Goal: Complete application form: Complete application form

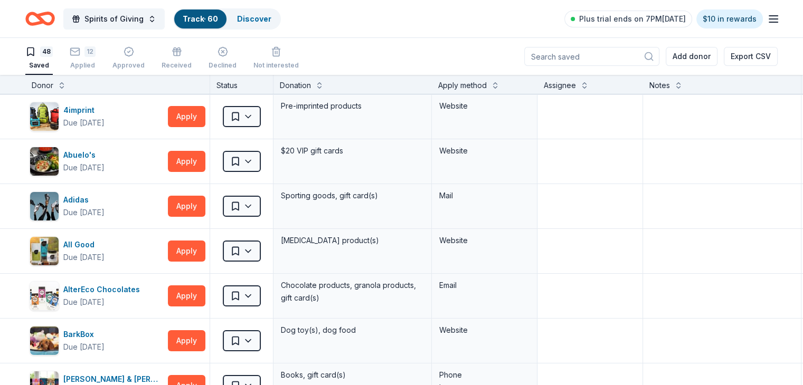
scroll to position [894, 0]
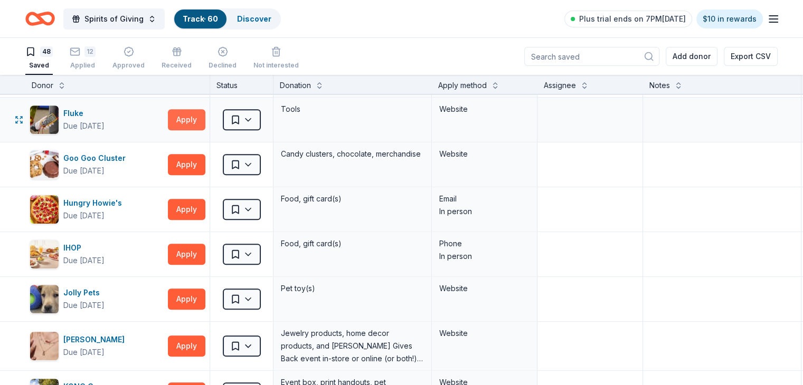
click at [203, 115] on button "Apply" at bounding box center [186, 119] width 37 height 21
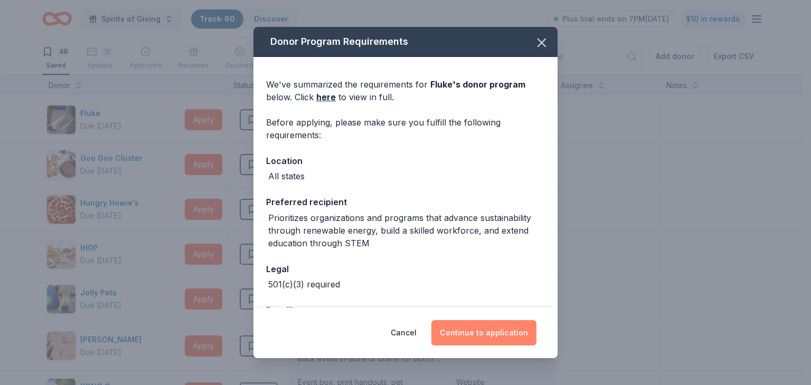
click at [470, 333] on button "Continue to application" at bounding box center [483, 332] width 105 height 25
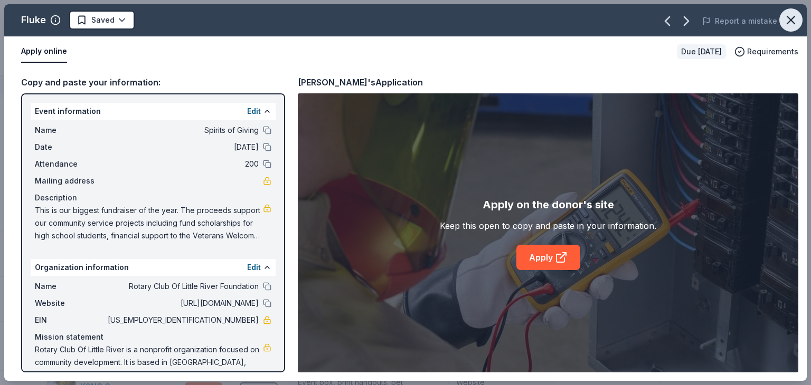
click at [788, 18] on icon "button" at bounding box center [790, 20] width 15 height 15
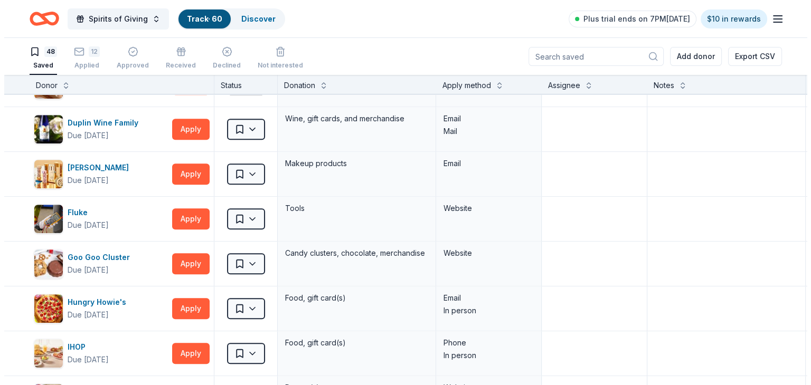
scroll to position [789, 0]
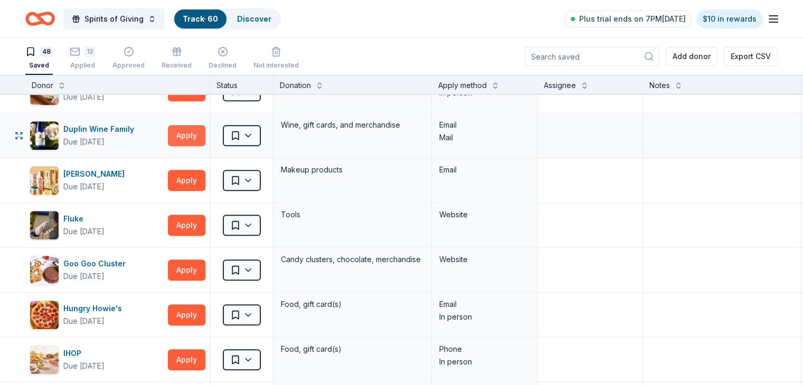
click at [205, 133] on button "Apply" at bounding box center [186, 135] width 37 height 21
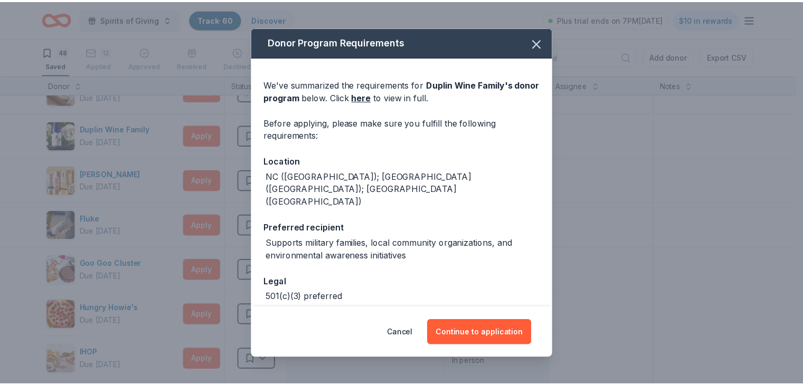
scroll to position [26, 0]
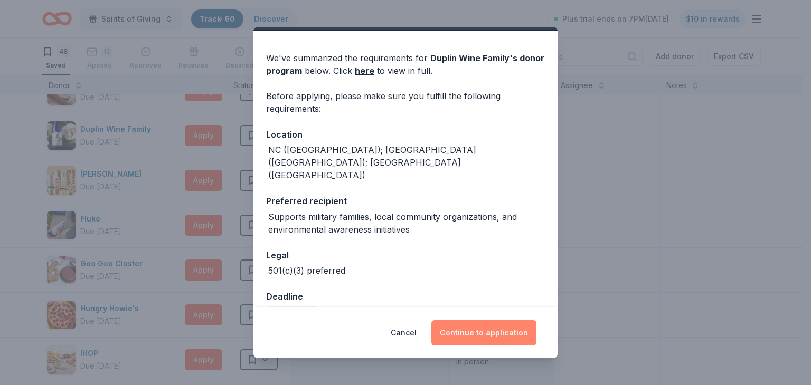
click at [494, 335] on button "Continue to application" at bounding box center [483, 332] width 105 height 25
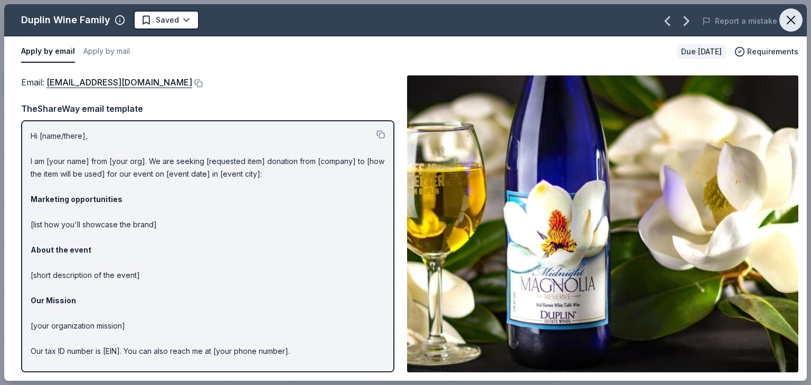
click at [793, 24] on icon "button" at bounding box center [790, 20] width 15 height 15
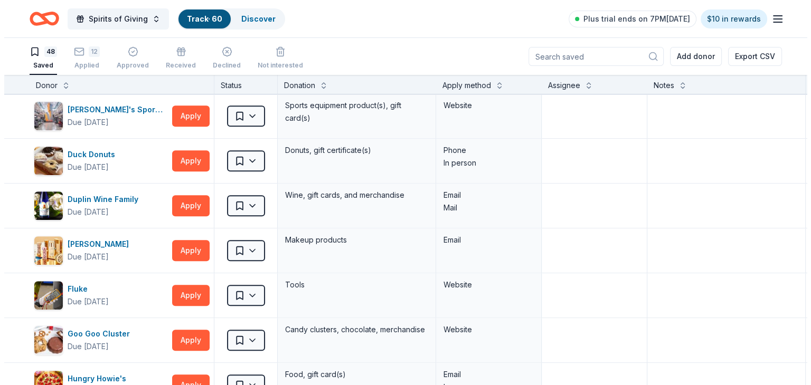
scroll to position [683, 0]
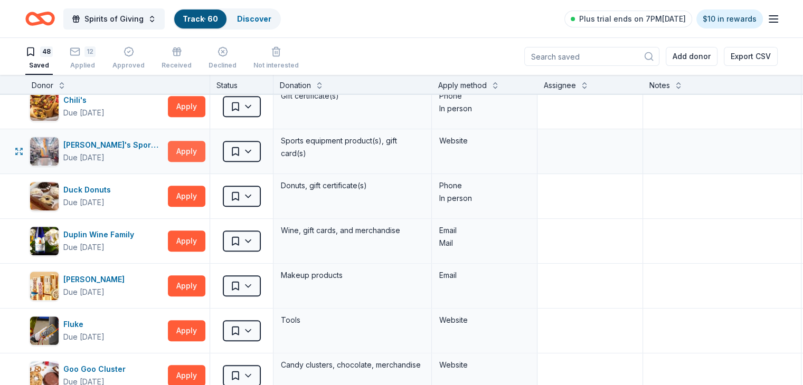
click at [201, 149] on button "Apply" at bounding box center [186, 151] width 37 height 21
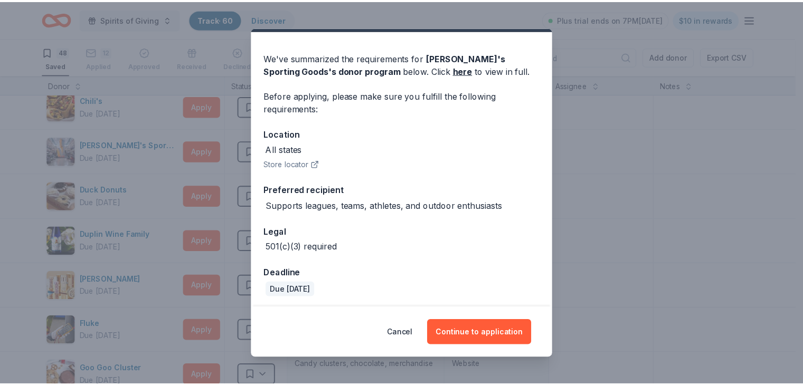
scroll to position [29, 0]
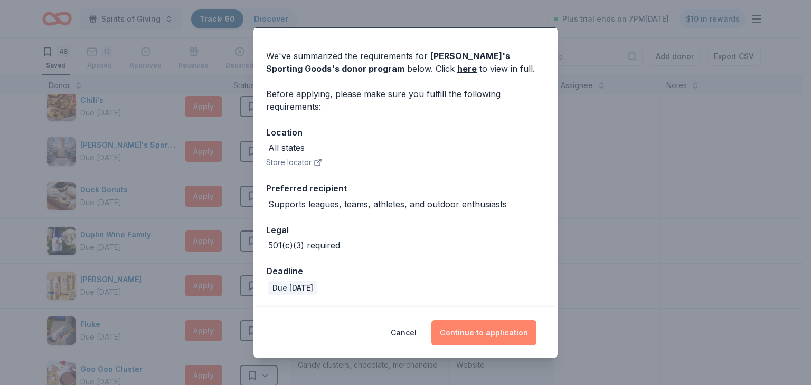
click at [490, 329] on button "Continue to application" at bounding box center [483, 332] width 105 height 25
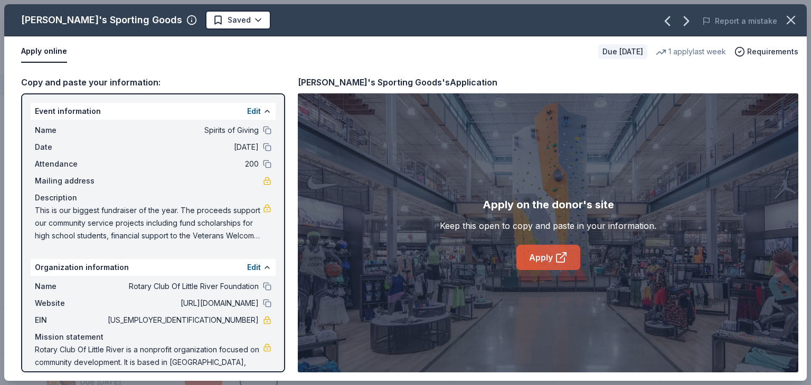
click at [542, 260] on link "Apply" at bounding box center [548, 257] width 64 height 25
click at [790, 22] on icon "button" at bounding box center [790, 20] width 15 height 15
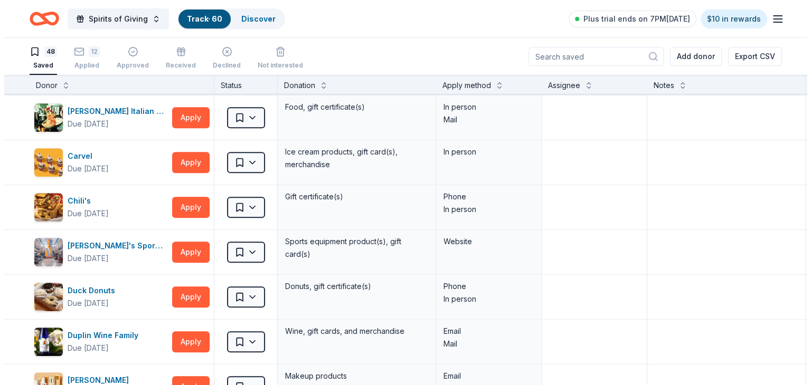
scroll to position [577, 0]
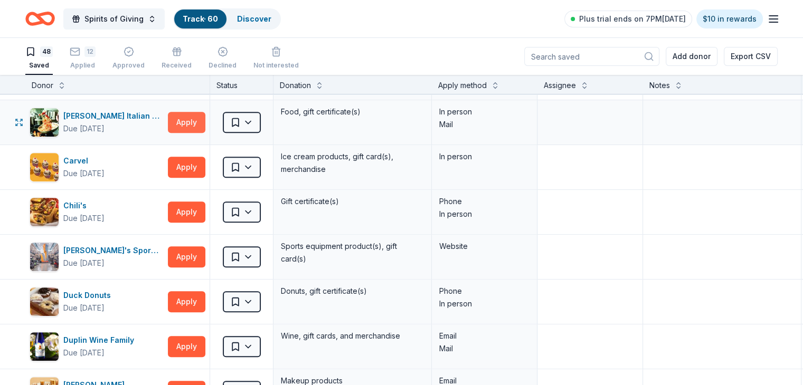
click at [198, 117] on button "Apply" at bounding box center [186, 122] width 37 height 21
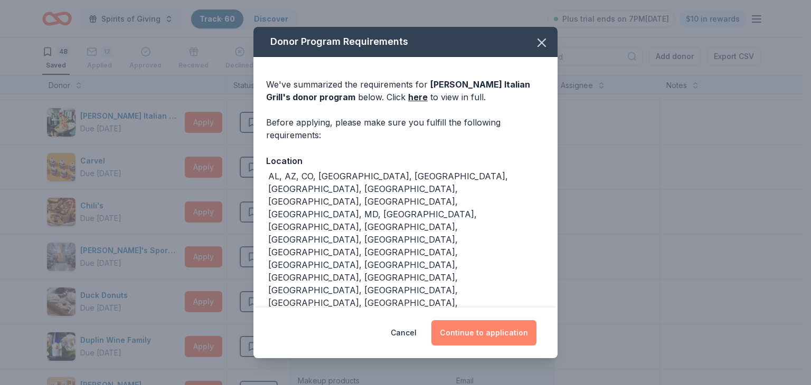
click at [508, 320] on button "Continue to application" at bounding box center [483, 332] width 105 height 25
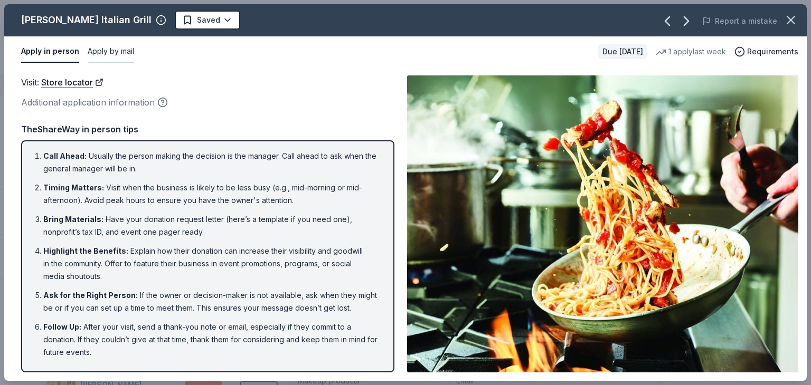
click at [108, 48] on button "Apply by mail" at bounding box center [111, 52] width 46 height 22
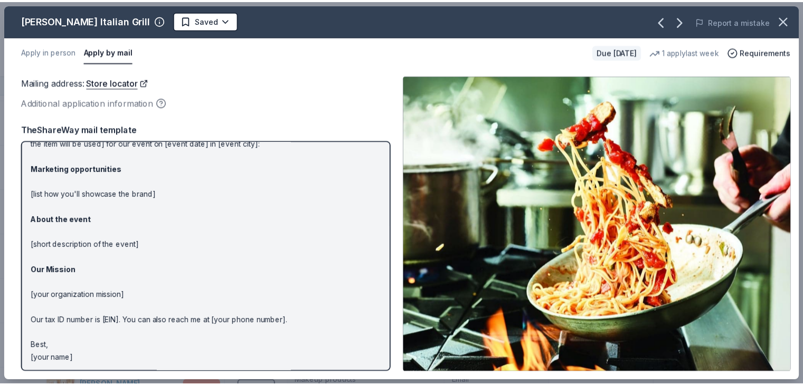
scroll to position [52, 0]
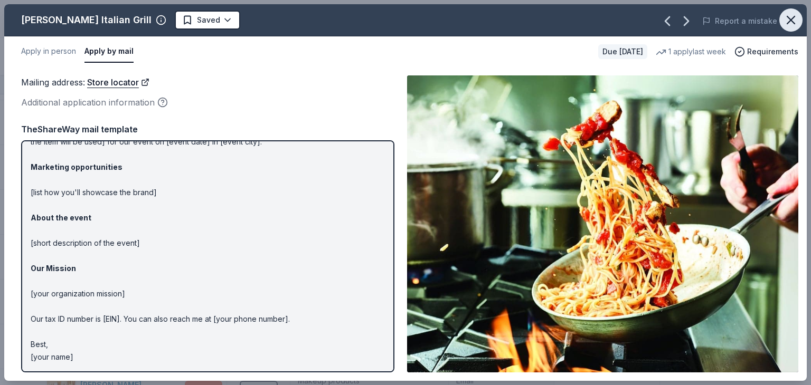
click at [788, 22] on icon "button" at bounding box center [790, 19] width 7 height 7
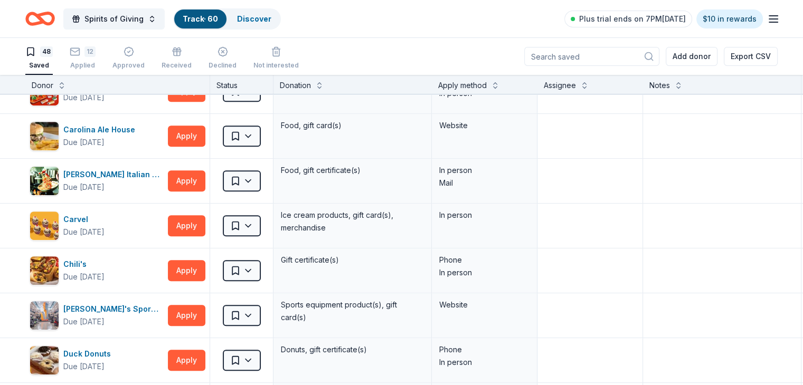
scroll to position [514, 0]
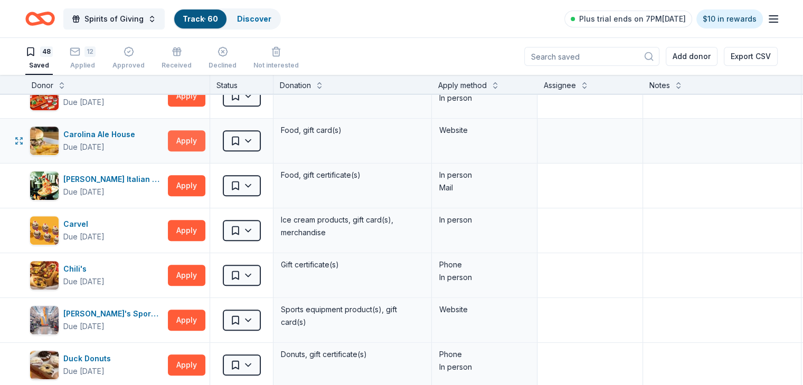
click at [201, 139] on button "Apply" at bounding box center [186, 140] width 37 height 21
click at [199, 139] on button "Apply" at bounding box center [186, 140] width 37 height 21
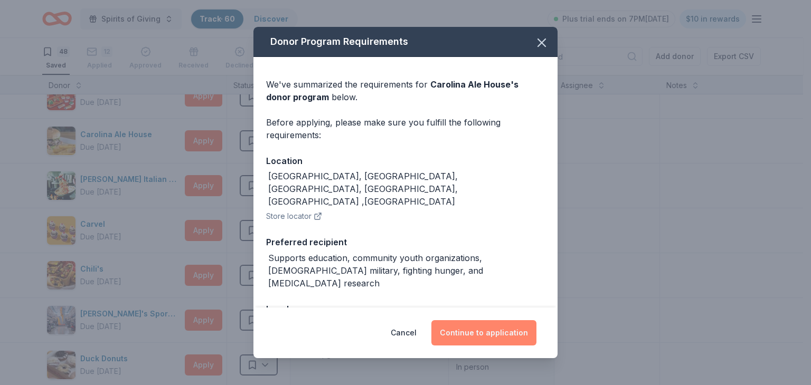
click at [492, 331] on button "Continue to application" at bounding box center [483, 332] width 105 height 25
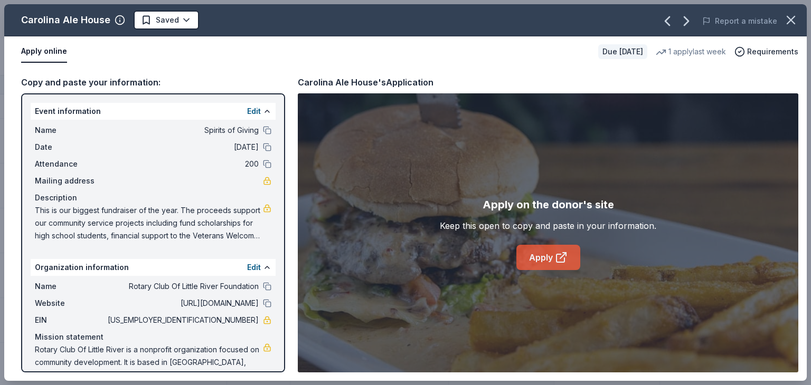
click at [551, 262] on link "Apply" at bounding box center [548, 257] width 64 height 25
click at [792, 23] on icon "button" at bounding box center [790, 20] width 15 height 15
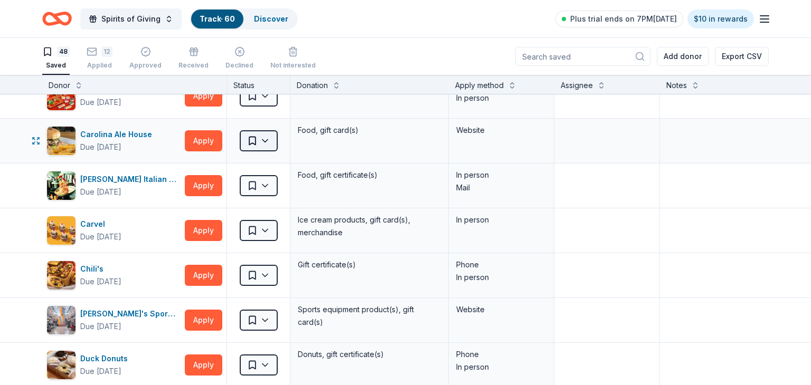
click at [263, 138] on html "Spirits of Giving Track · 60 Discover Plus trial ends on 7PM[DATE] $10 in rewar…" at bounding box center [405, 192] width 811 height 385
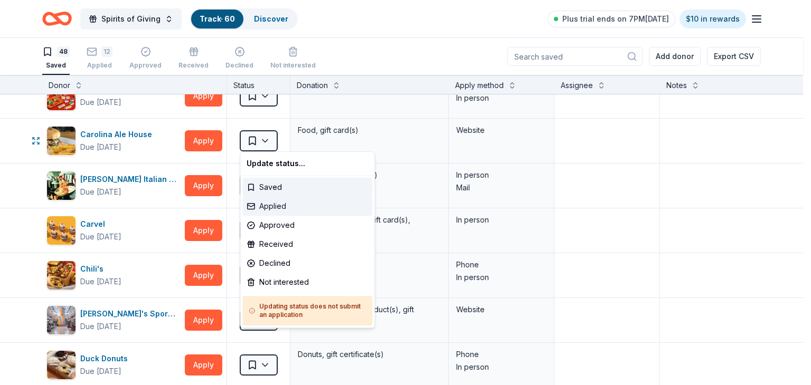
click at [282, 206] on div "Applied" at bounding box center [307, 206] width 130 height 19
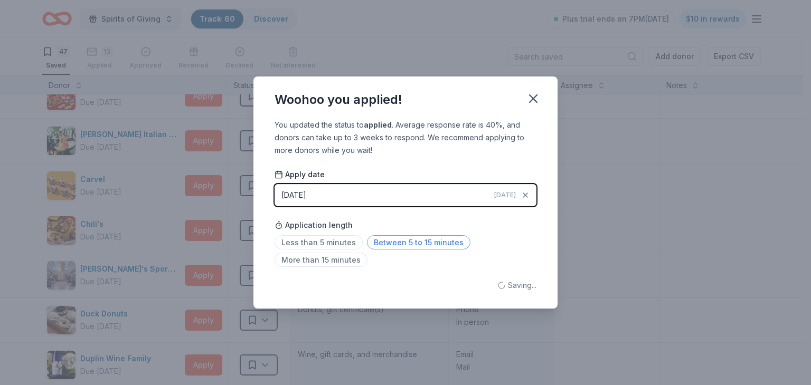
click at [423, 242] on span "Between 5 to 15 minutes" at bounding box center [418, 242] width 103 height 14
click at [532, 100] on icon "button" at bounding box center [532, 98] width 7 height 7
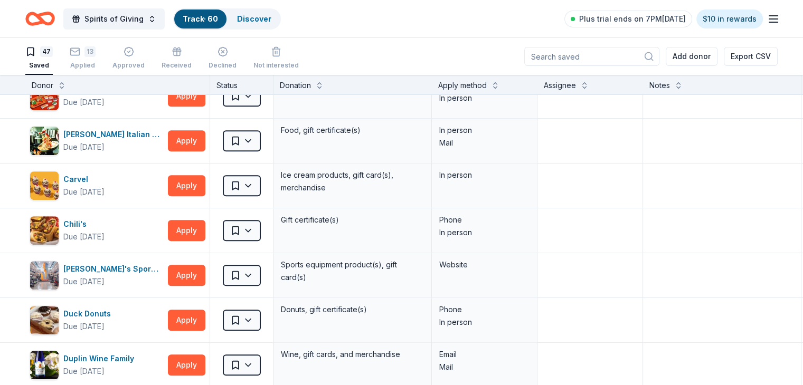
scroll to position [249, 0]
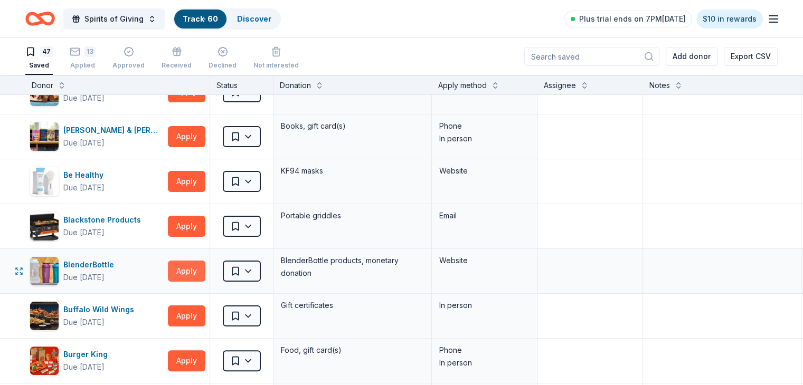
click at [203, 270] on button "Apply" at bounding box center [186, 271] width 37 height 21
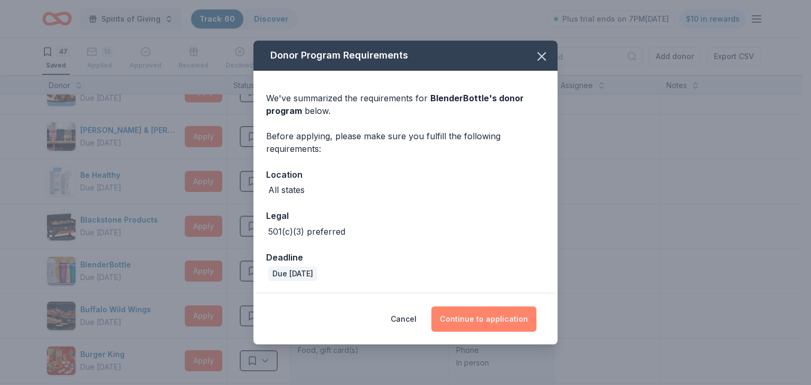
click at [495, 321] on button "Continue to application" at bounding box center [483, 319] width 105 height 25
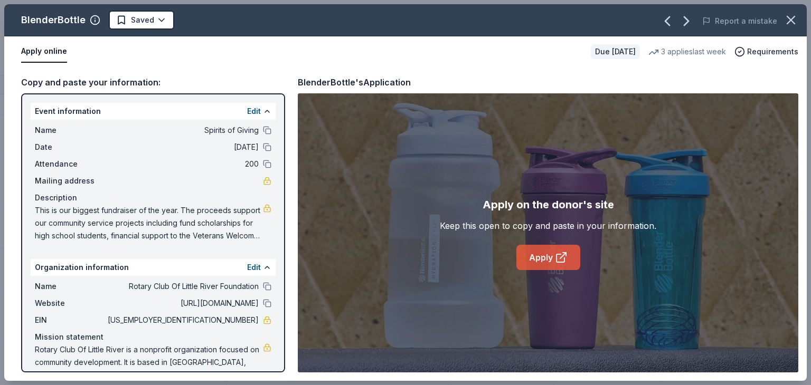
click at [556, 259] on icon at bounding box center [560, 258] width 8 height 8
click at [556, 258] on icon at bounding box center [560, 258] width 8 height 8
click at [795, 21] on icon "button" at bounding box center [790, 20] width 15 height 15
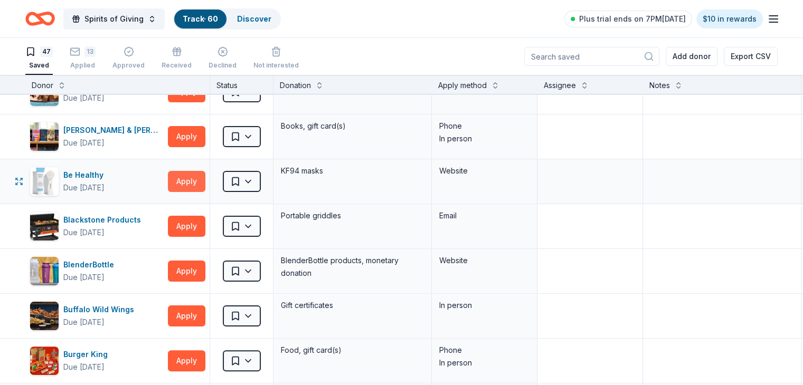
click at [202, 177] on button "Apply" at bounding box center [186, 181] width 37 height 21
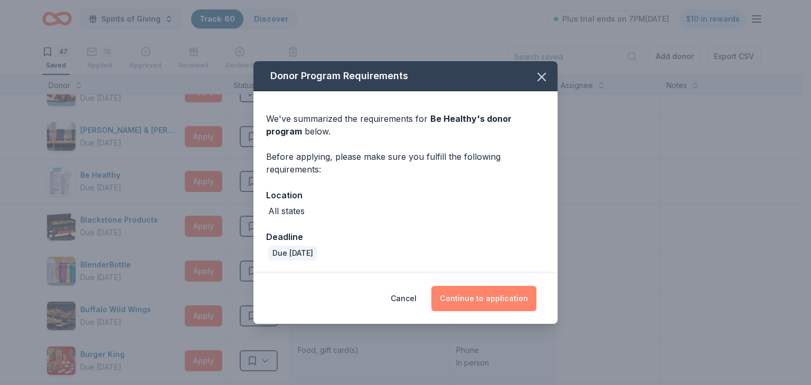
click at [492, 300] on button "Continue to application" at bounding box center [483, 298] width 105 height 25
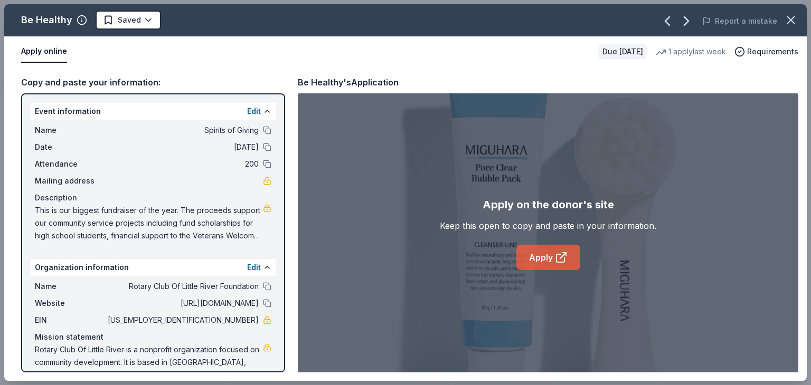
click at [555, 260] on icon at bounding box center [561, 257] width 13 height 13
click at [790, 19] on icon "button" at bounding box center [790, 19] width 7 height 7
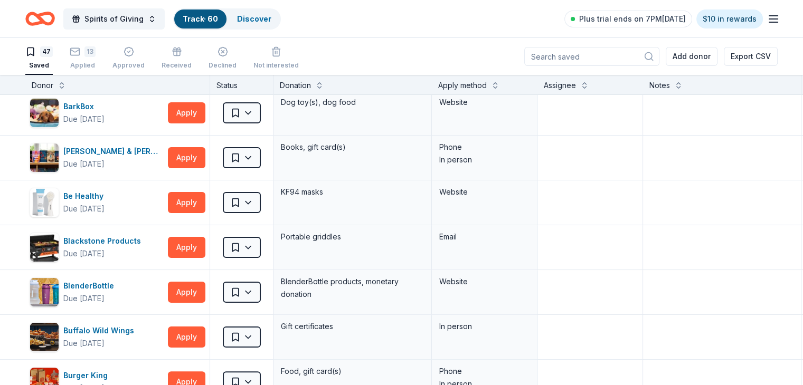
scroll to position [207, 0]
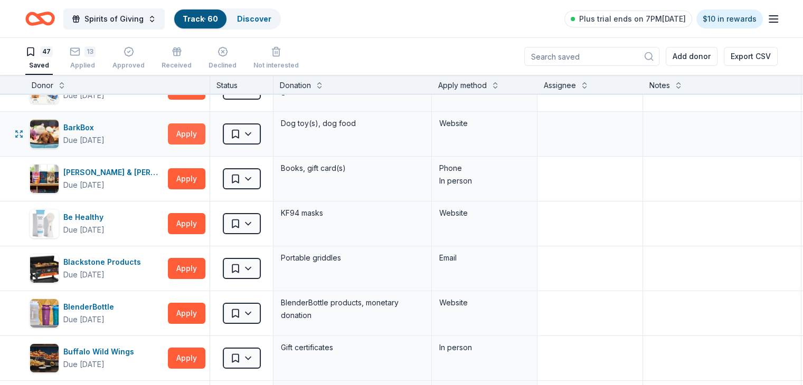
click at [205, 132] on button "Apply" at bounding box center [186, 134] width 37 height 21
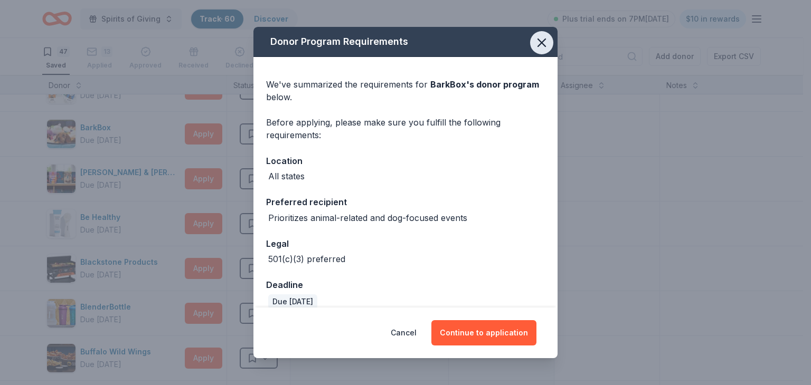
click at [538, 45] on icon "button" at bounding box center [541, 42] width 7 height 7
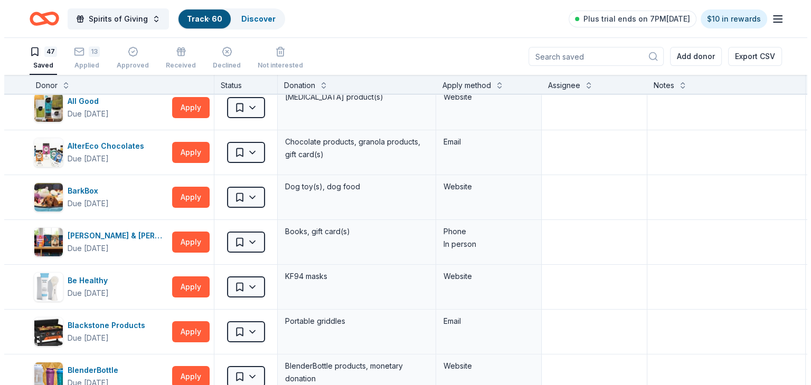
scroll to position [122, 0]
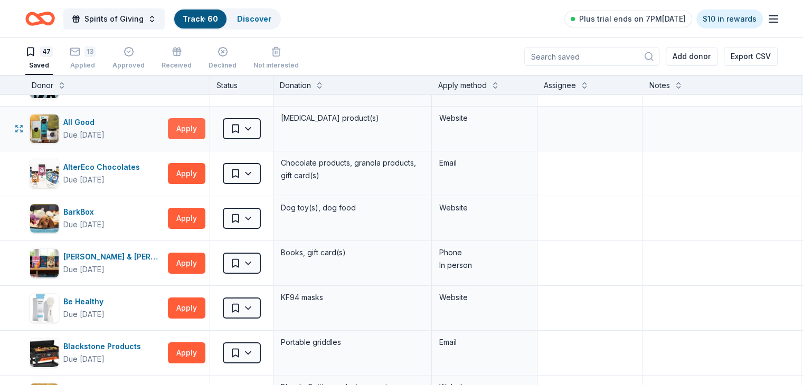
click at [205, 125] on button "Apply" at bounding box center [186, 128] width 37 height 21
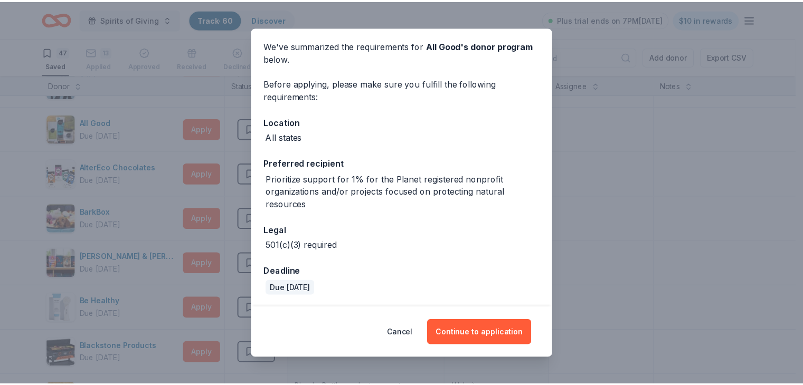
scroll to position [0, 0]
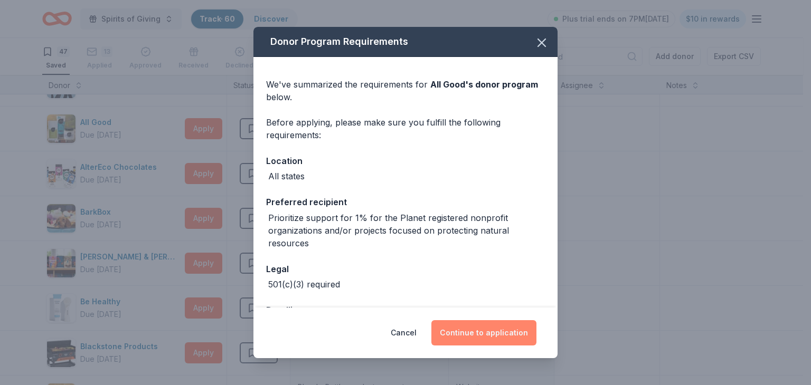
click at [512, 331] on button "Continue to application" at bounding box center [483, 332] width 105 height 25
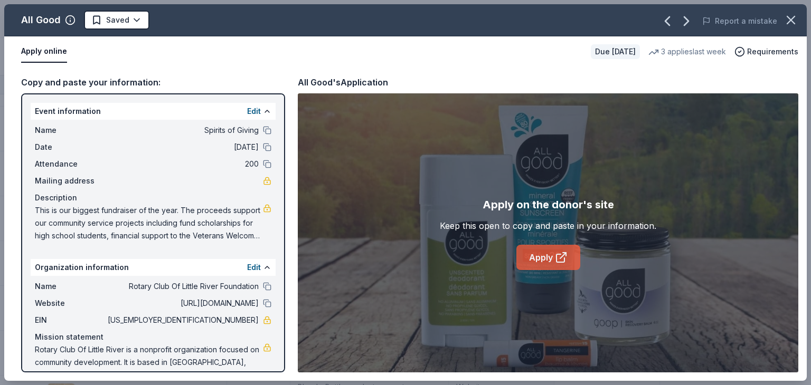
click at [547, 258] on link "Apply" at bounding box center [548, 257] width 64 height 25
click at [784, 17] on icon "button" at bounding box center [790, 20] width 15 height 15
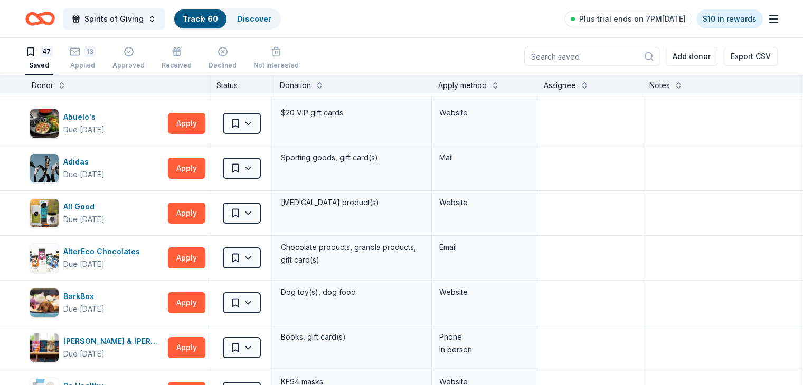
scroll to position [17, 0]
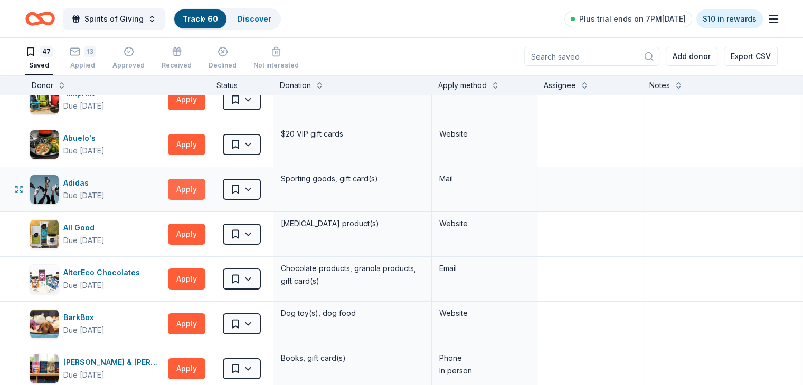
click at [202, 188] on button "Apply" at bounding box center [186, 189] width 37 height 21
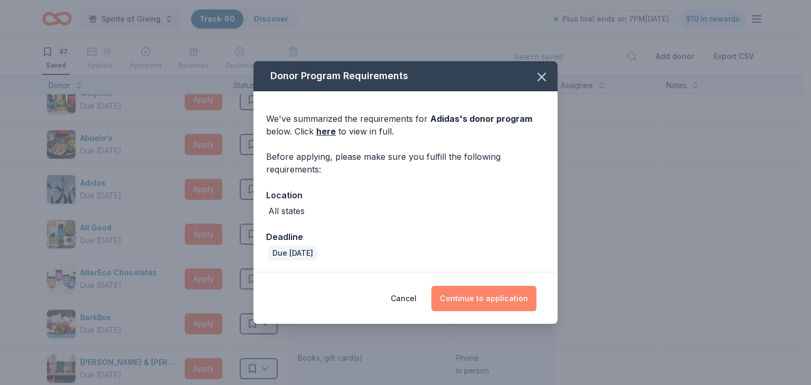
click at [491, 299] on button "Continue to application" at bounding box center [483, 298] width 105 height 25
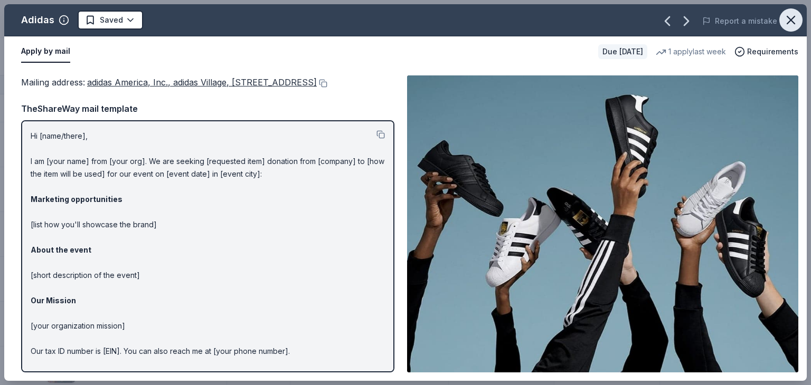
click at [790, 18] on icon "button" at bounding box center [790, 19] width 7 height 7
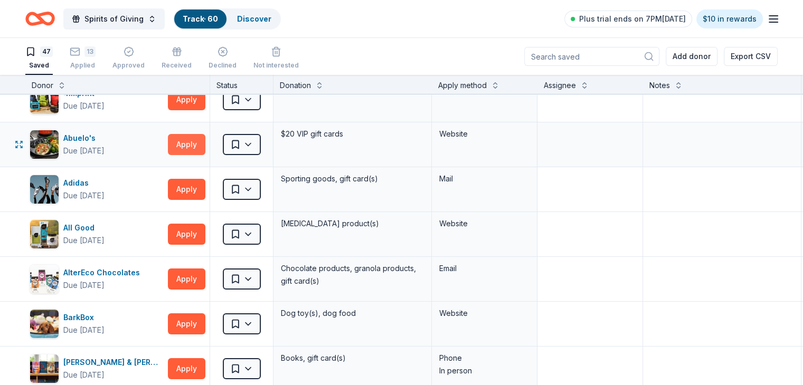
click at [205, 145] on button "Apply" at bounding box center [186, 144] width 37 height 21
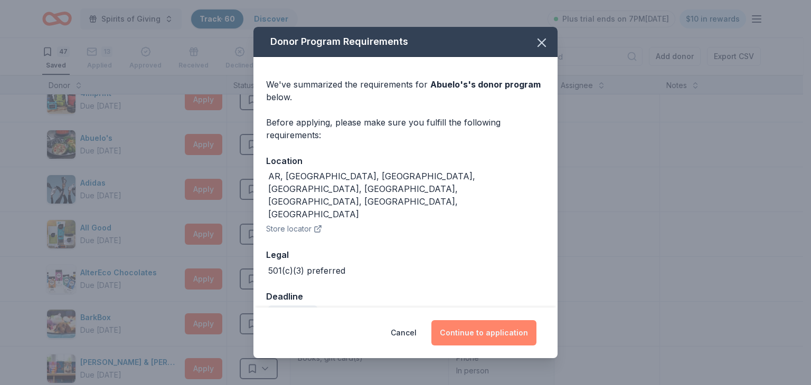
click at [492, 323] on button "Continue to application" at bounding box center [483, 332] width 105 height 25
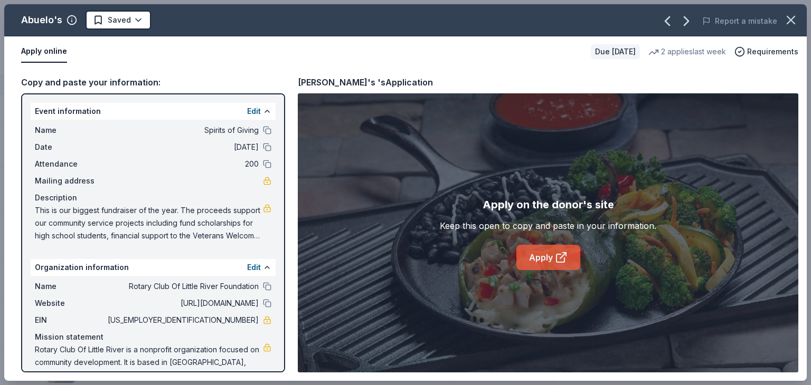
click at [552, 257] on link "Apply" at bounding box center [548, 257] width 64 height 25
click at [790, 19] on icon "button" at bounding box center [790, 19] width 7 height 7
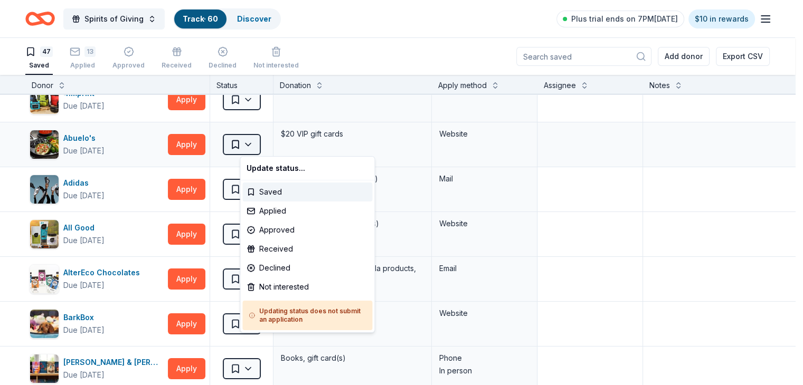
click at [266, 143] on html "Spirits of Giving Track · 60 Discover Plus trial ends on 7PM[DATE] $10 in rewar…" at bounding box center [401, 192] width 803 height 385
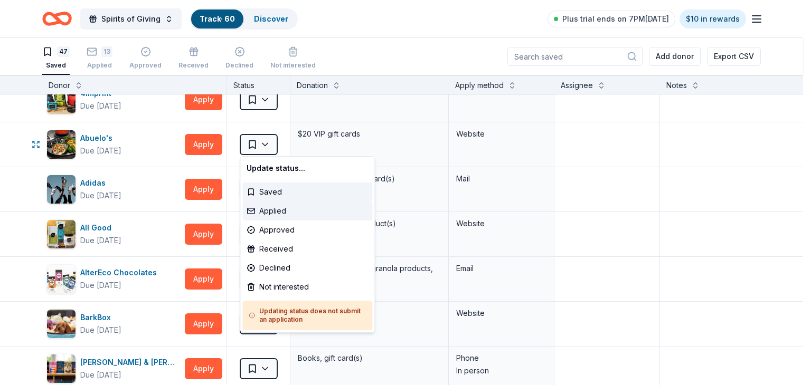
click at [278, 211] on div "Applied" at bounding box center [307, 211] width 130 height 19
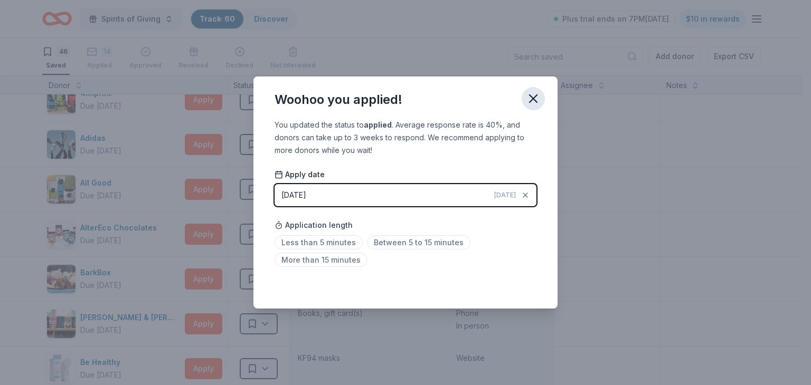
click at [532, 101] on icon "button" at bounding box center [533, 98] width 15 height 15
